Goal: Information Seeking & Learning: Learn about a topic

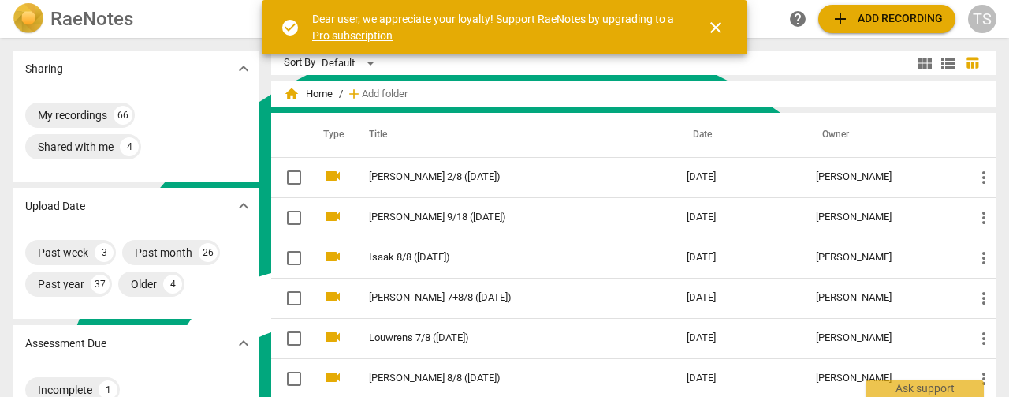
scroll to position [456, 0]
click at [714, 30] on span "close" at bounding box center [716, 27] width 19 height 19
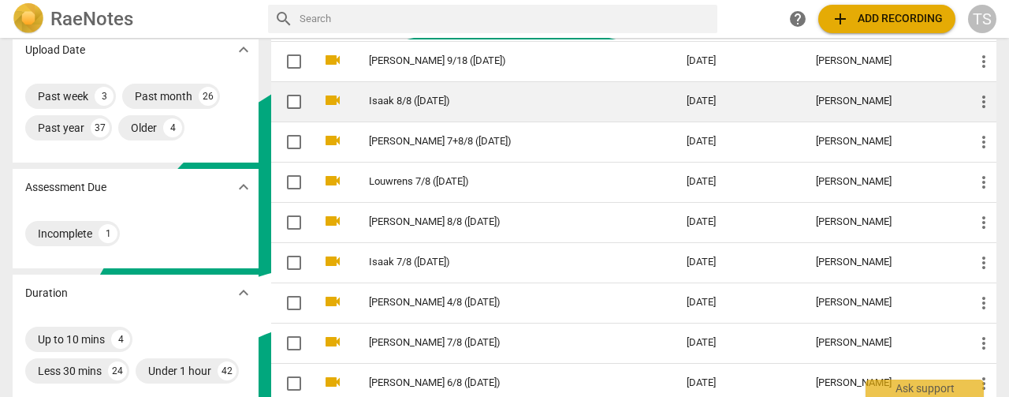
scroll to position [158, 0]
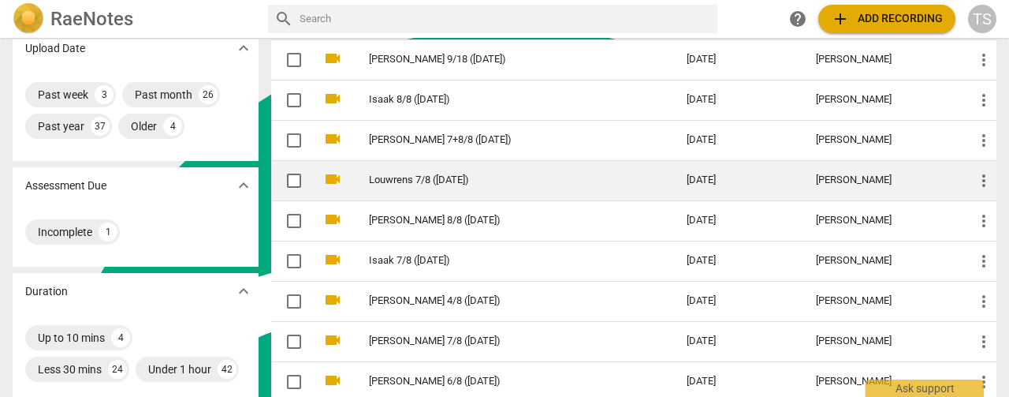
click at [415, 175] on link "Louwrens 7/8 ([DATE])" at bounding box center [499, 180] width 261 height 12
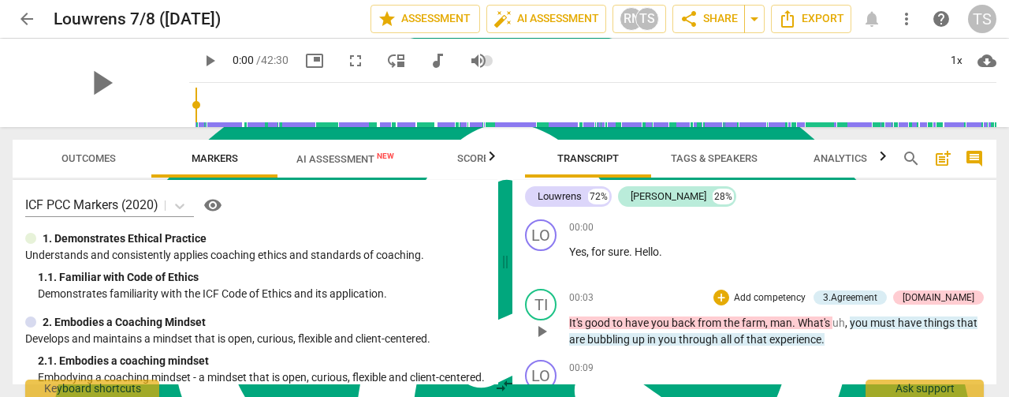
scroll to position [79, 0]
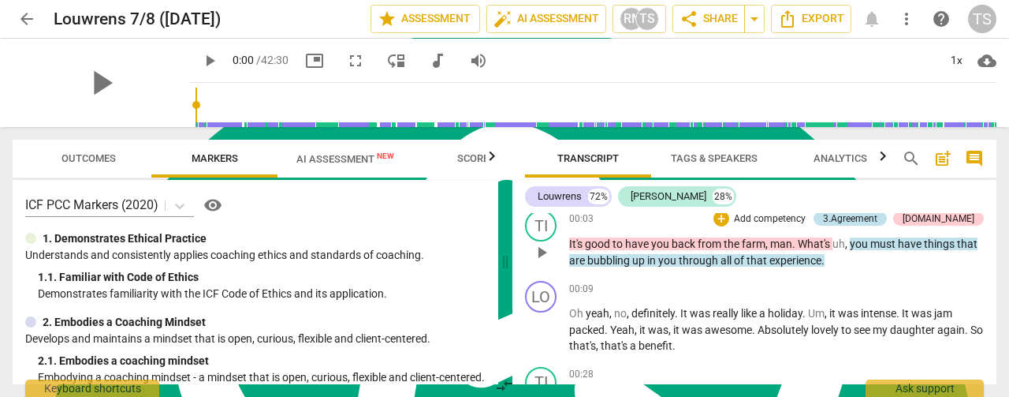
click at [878, 223] on div "3.Agreement" at bounding box center [850, 218] width 54 height 14
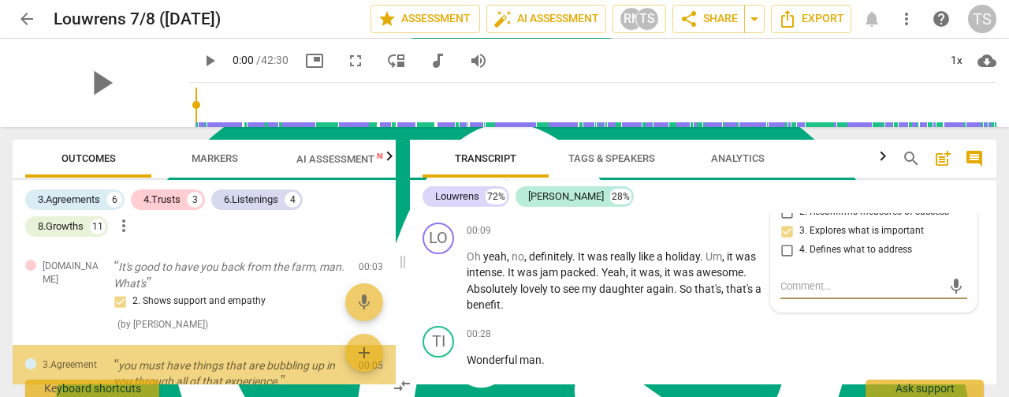
scroll to position [48, 0]
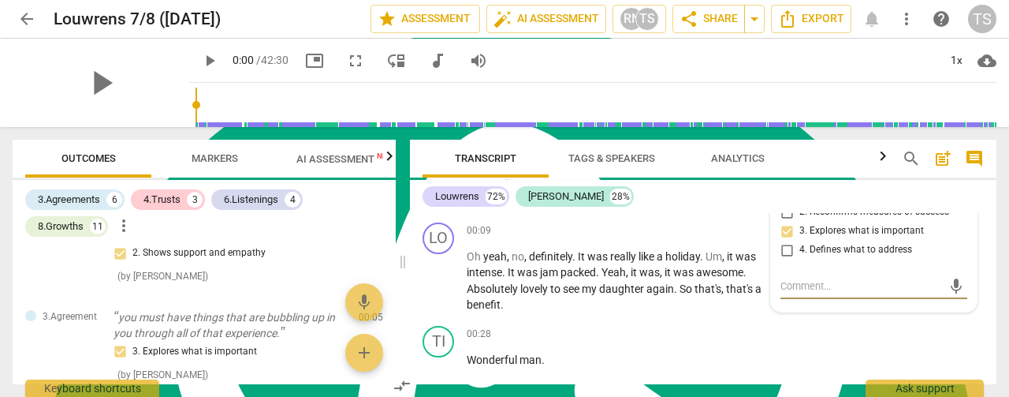
click at [675, 187] on div "Louwrens 72% [PERSON_NAME] 28%" at bounding box center [703, 196] width 561 height 27
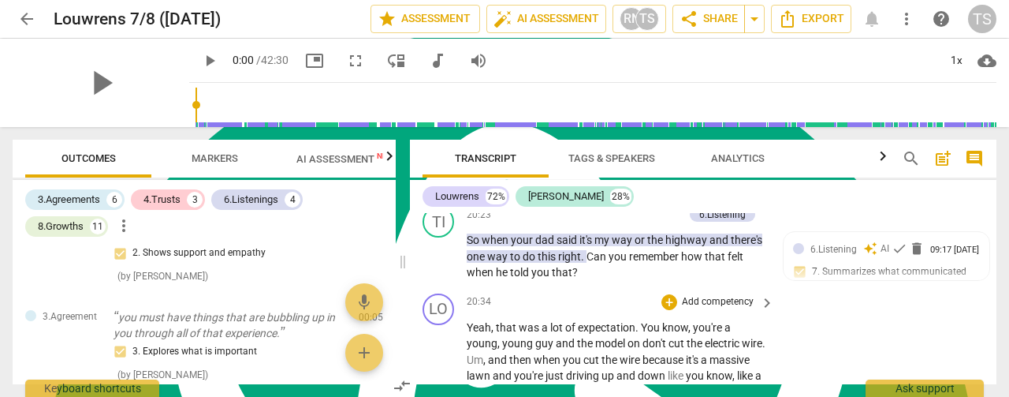
scroll to position [5585, 0]
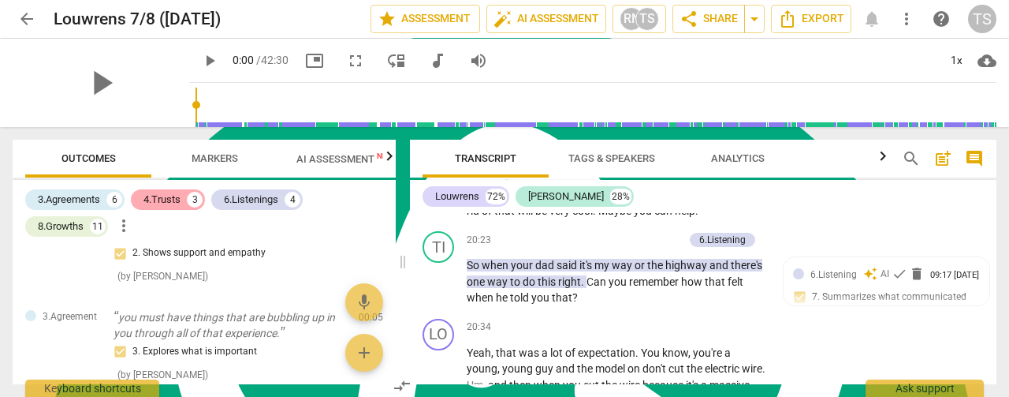
click at [164, 202] on div "4.Trusts" at bounding box center [162, 200] width 37 height 16
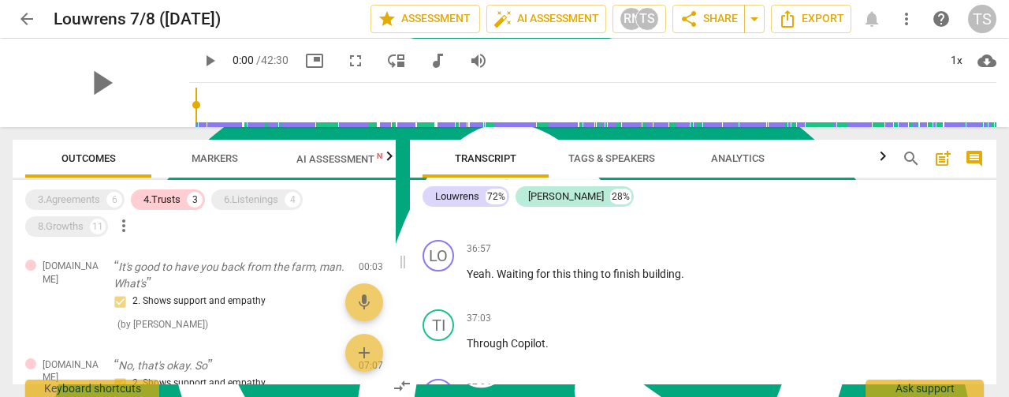
scroll to position [10975, 0]
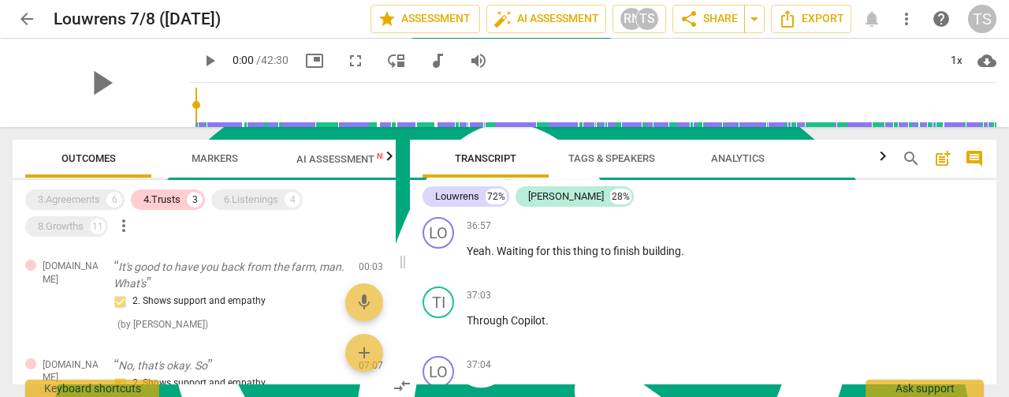
click at [745, 166] on span "Analytics" at bounding box center [737, 158] width 91 height 21
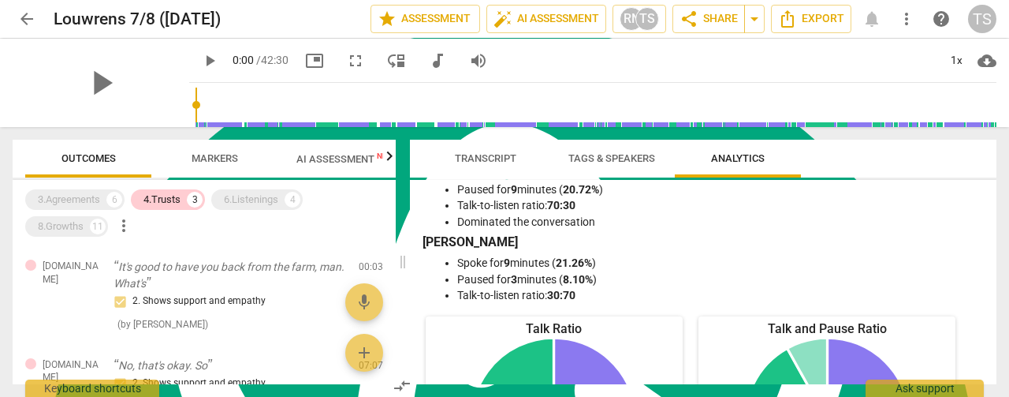
scroll to position [0, 0]
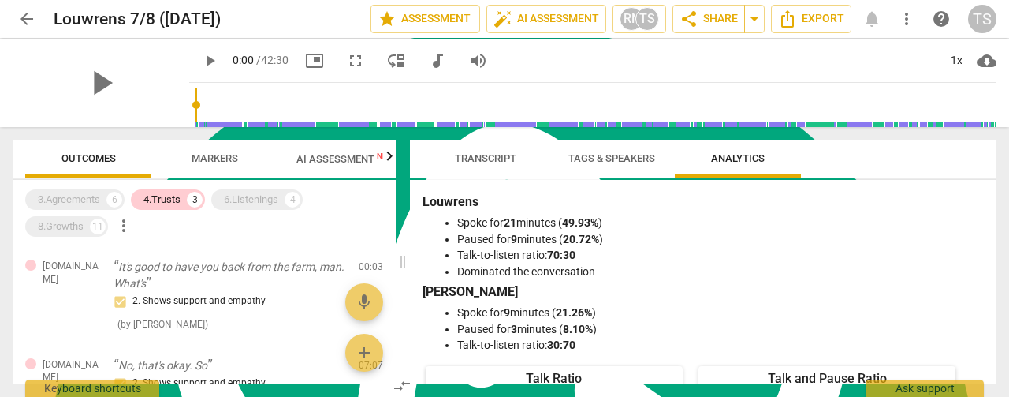
click at [606, 159] on span "Tags & Speakers" at bounding box center [612, 158] width 87 height 12
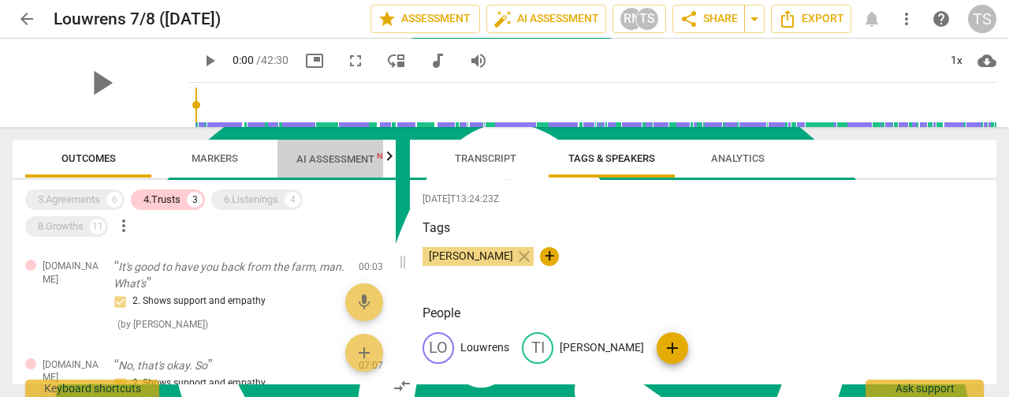
click at [328, 163] on span "AI Assessment New" at bounding box center [346, 159] width 98 height 12
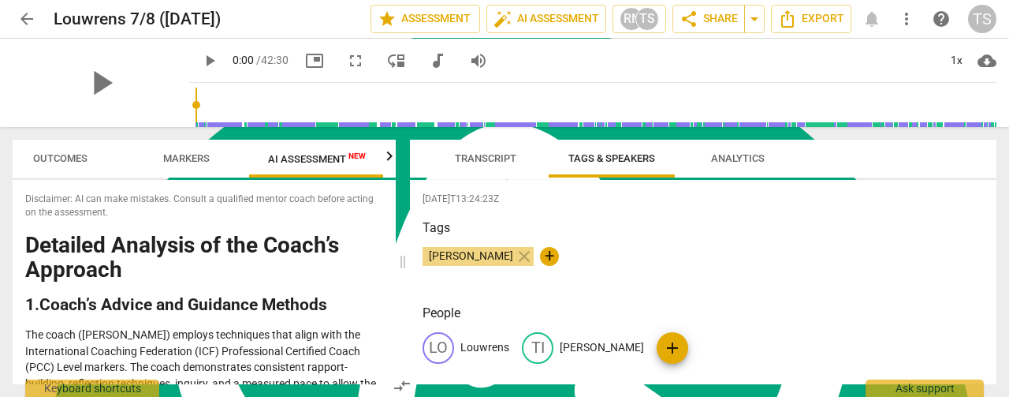
scroll to position [0, 29]
click at [170, 159] on span "Markers" at bounding box center [185, 158] width 47 height 12
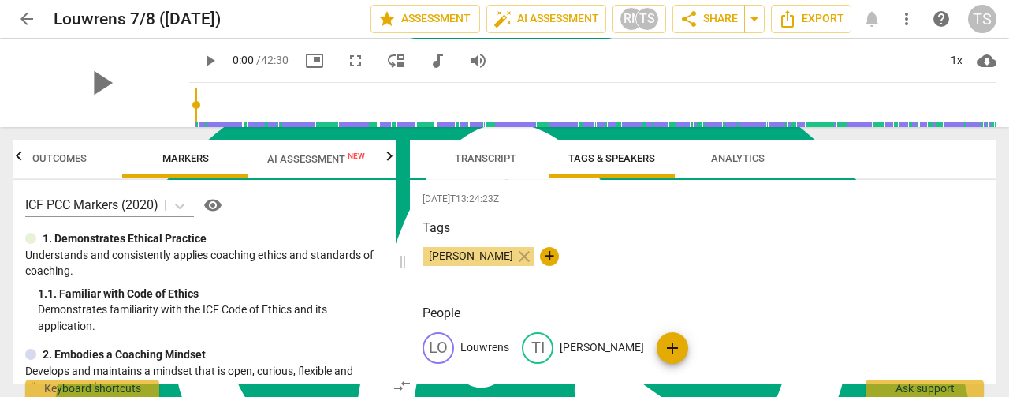
click at [55, 161] on span "Outcomes" at bounding box center [59, 158] width 54 height 12
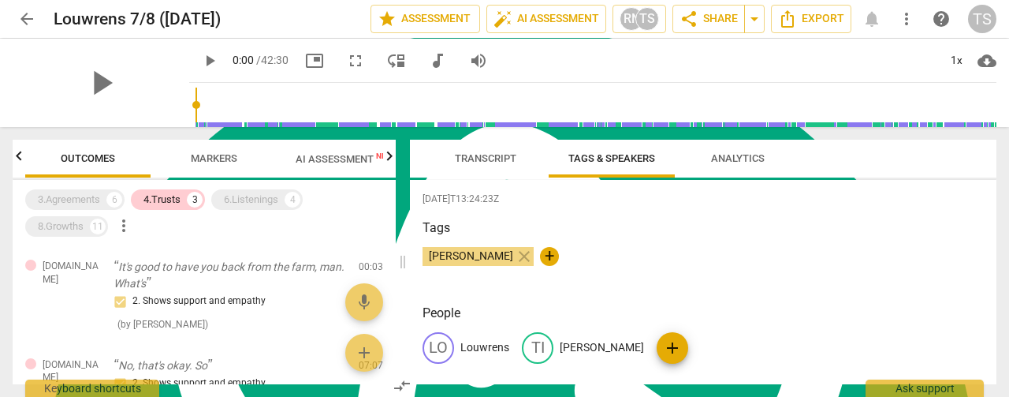
scroll to position [0, 0]
click at [357, 170] on span "AI Assessment New" at bounding box center [346, 159] width 136 height 24
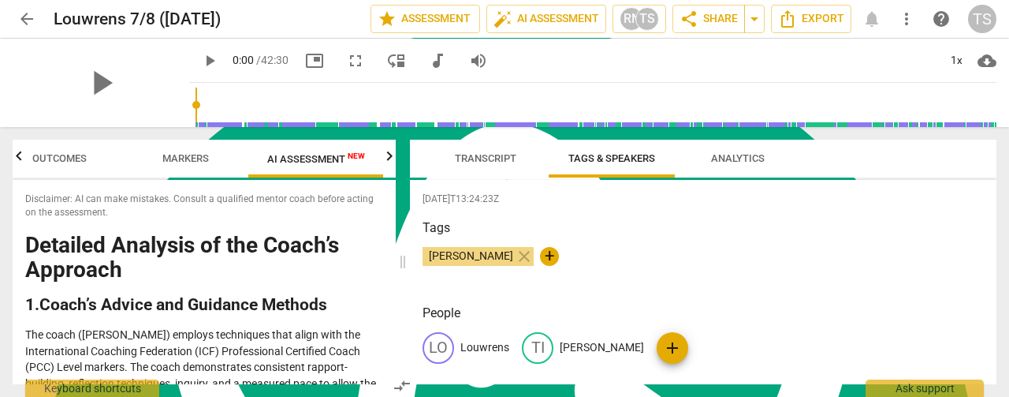
click at [733, 161] on span "Analytics" at bounding box center [738, 158] width 54 height 12
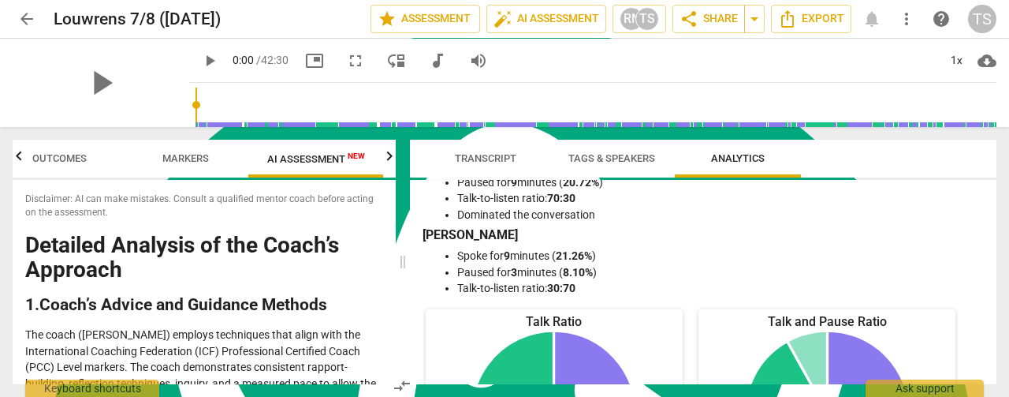
scroll to position [79, 0]
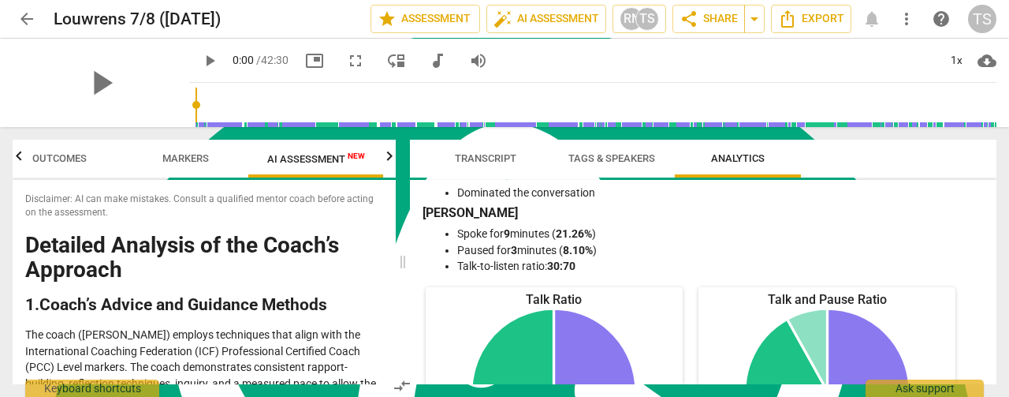
click at [35, 163] on span "Outcomes" at bounding box center [59, 158] width 54 height 12
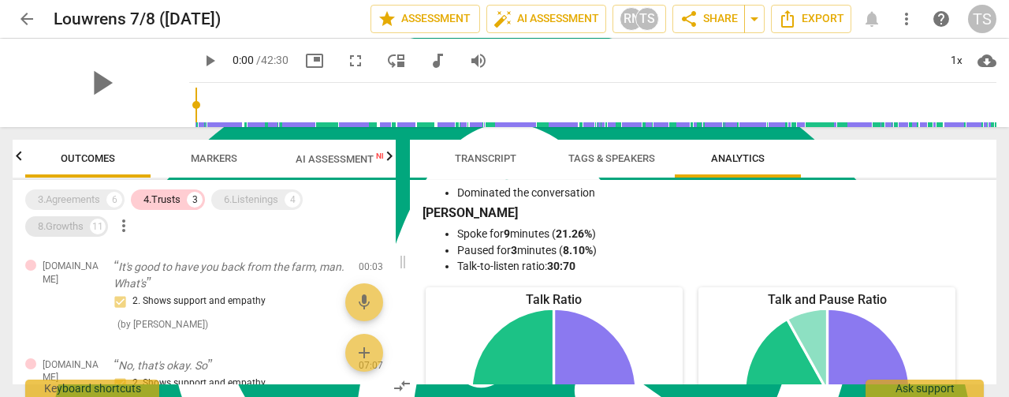
scroll to position [0, 0]
click at [63, 201] on div "3.Agreements" at bounding box center [69, 200] width 62 height 16
click at [240, 206] on div "6.Listenings" at bounding box center [251, 200] width 54 height 16
